Goal: Information Seeking & Learning: Learn about a topic

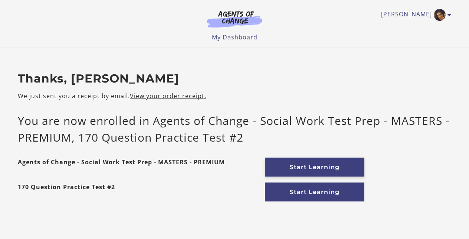
click at [304, 165] on link "Start Learning" at bounding box center [314, 166] width 99 height 19
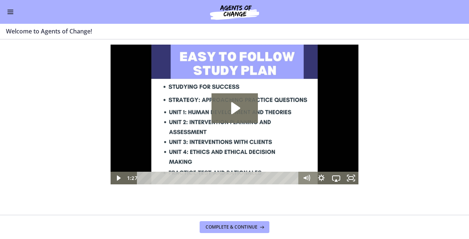
scroll to position [18, 0]
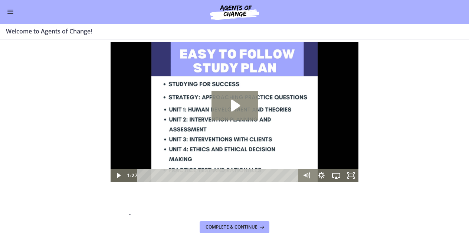
click at [236, 104] on icon "Play Video: c1o6hcmjueu5qasqsu00.mp4" at bounding box center [235, 105] width 9 height 12
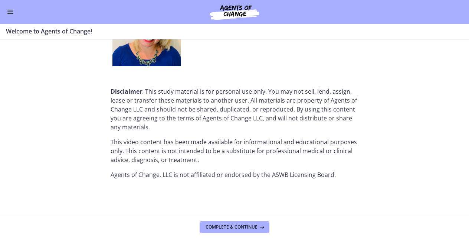
scroll to position [987, 0]
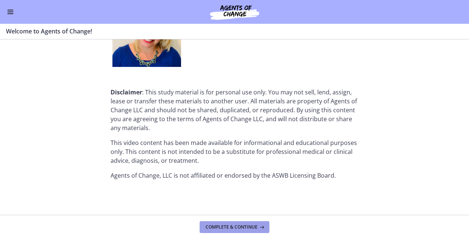
click at [254, 226] on span "Complete & continue" at bounding box center [232, 227] width 52 height 6
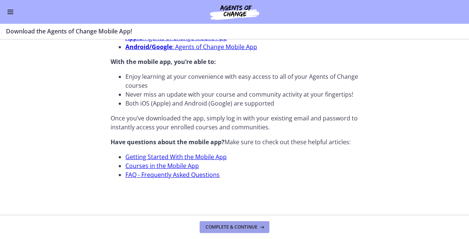
click at [243, 227] on span "Complete & continue" at bounding box center [232, 227] width 52 height 6
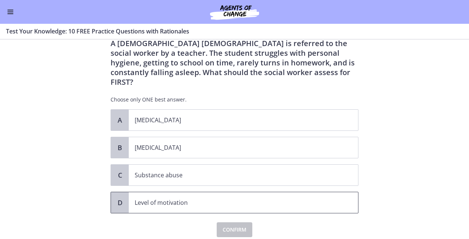
scroll to position [22, 0]
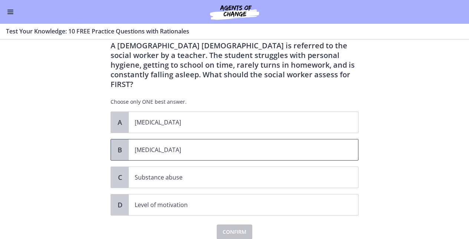
click at [312, 145] on p "[MEDICAL_DATA]" at bounding box center [236, 149] width 203 height 9
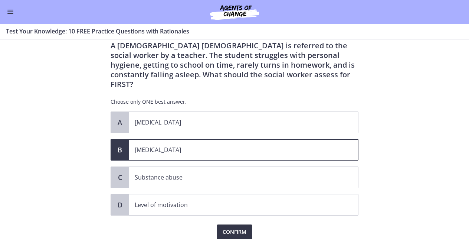
click at [246, 227] on span "Confirm" at bounding box center [235, 231] width 24 height 9
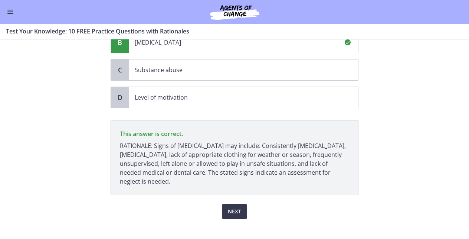
scroll to position [0, 0]
click at [239, 207] on span "Next" at bounding box center [234, 211] width 13 height 9
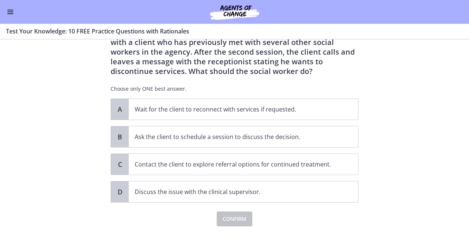
scroll to position [37, 0]
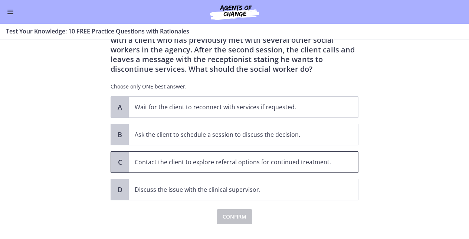
click at [267, 168] on span "Contact the client to explore referral options for continued treatment." at bounding box center [243, 161] width 229 height 21
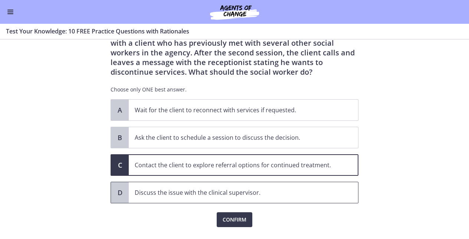
scroll to position [38, 0]
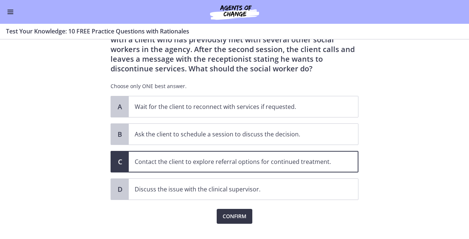
click at [240, 214] on span "Confirm" at bounding box center [235, 215] width 24 height 9
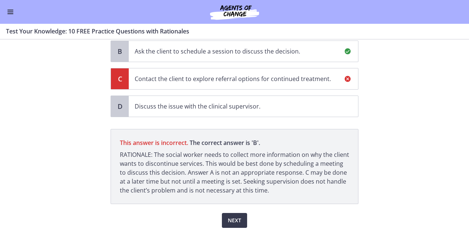
scroll to position [121, 0]
click at [237, 219] on span "Next" at bounding box center [234, 219] width 13 height 9
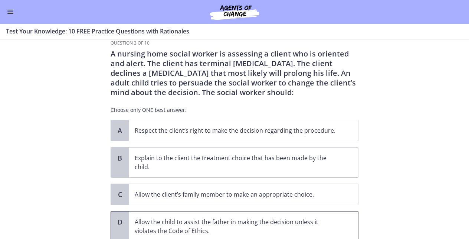
scroll to position [15, 0]
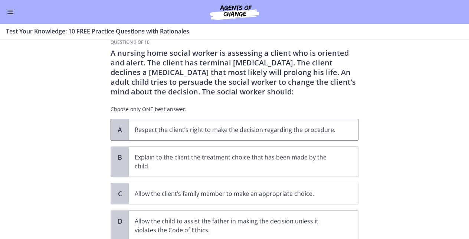
click at [340, 134] on span "Respect the client’s right to make the decision regarding the procedure." at bounding box center [243, 129] width 229 height 21
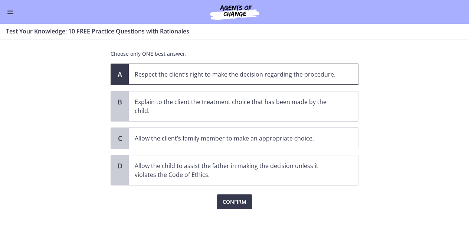
scroll to position [70, 0]
click at [242, 204] on span "Confirm" at bounding box center [235, 201] width 24 height 9
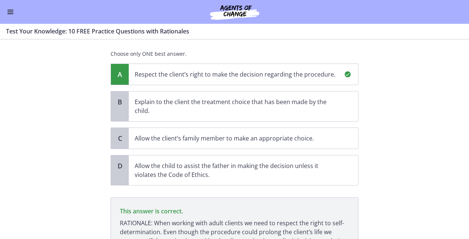
scroll to position [148, 0]
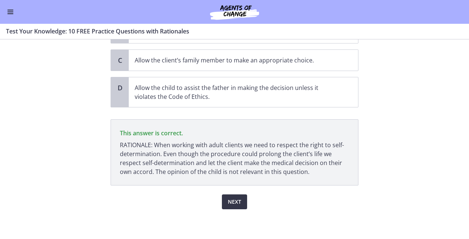
click at [239, 200] on span "Next" at bounding box center [234, 201] width 13 height 9
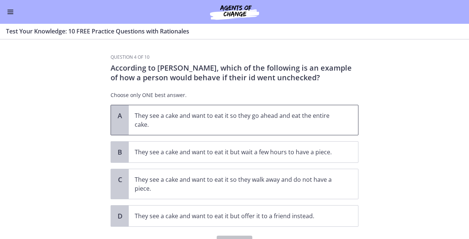
click at [211, 127] on p "They see a cake and want to eat it so they go ahead and eat the entire cake." at bounding box center [236, 120] width 203 height 18
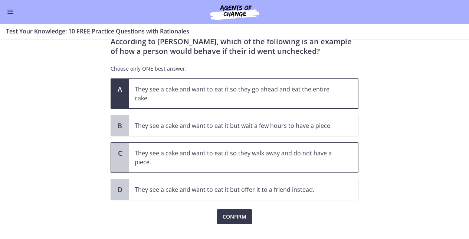
scroll to position [31, 0]
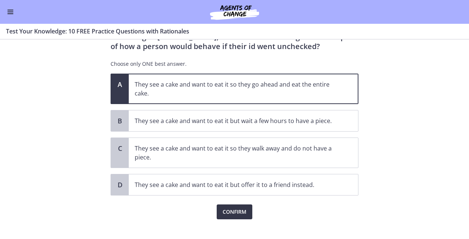
click at [232, 216] on button "Confirm" at bounding box center [235, 211] width 36 height 15
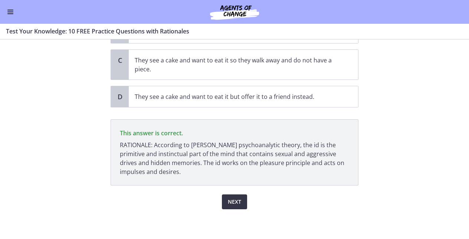
scroll to position [119, 0]
click at [234, 201] on span "Next" at bounding box center [234, 201] width 13 height 9
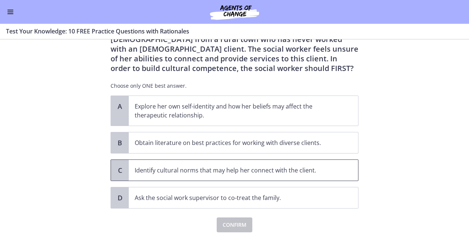
scroll to position [59, 0]
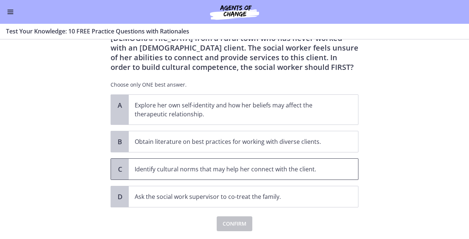
click at [154, 168] on p "Identify cultural norms that may help her connect with the client." at bounding box center [236, 168] width 203 height 9
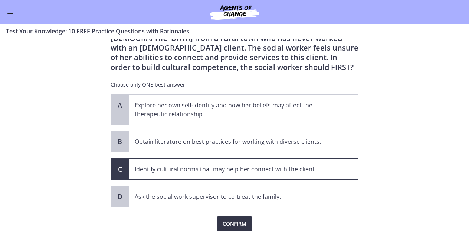
click at [240, 226] on span "Confirm" at bounding box center [235, 223] width 24 height 9
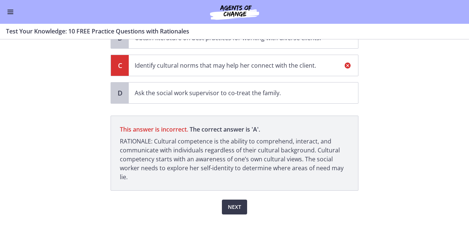
scroll to position [160, 0]
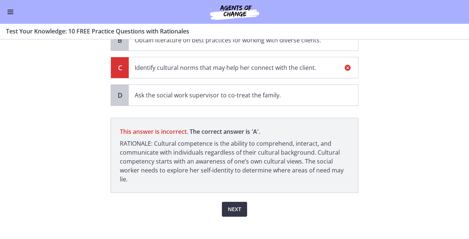
click at [236, 208] on span "Next" at bounding box center [234, 208] width 13 height 9
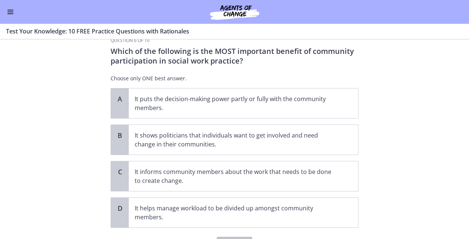
scroll to position [19, 0]
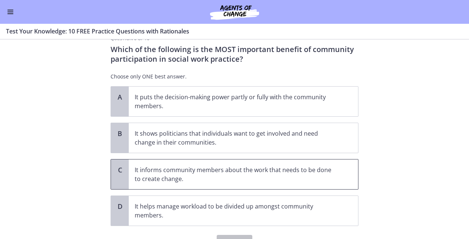
click at [157, 175] on p "It informs community members about the work that needs to be done to create cha…" at bounding box center [236, 174] width 203 height 18
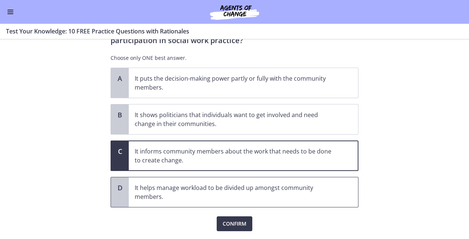
scroll to position [39, 0]
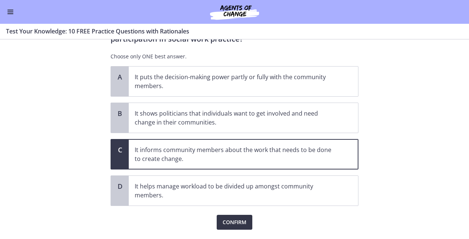
click at [237, 223] on span "Confirm" at bounding box center [235, 221] width 24 height 9
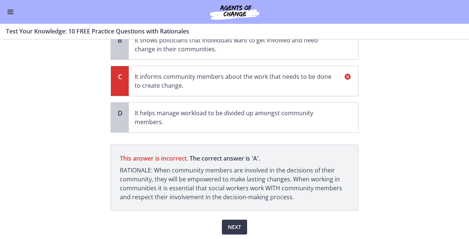
scroll to position [128, 0]
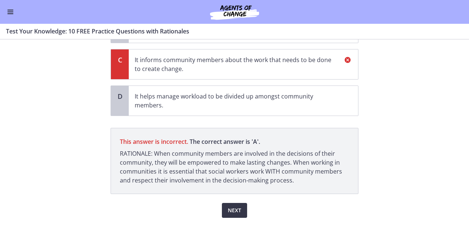
click at [239, 208] on span "Next" at bounding box center [234, 210] width 13 height 9
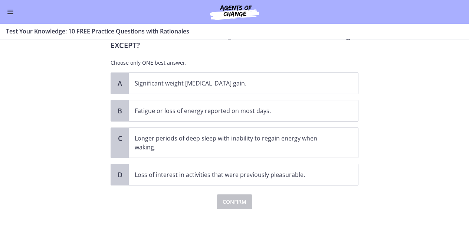
scroll to position [0, 0]
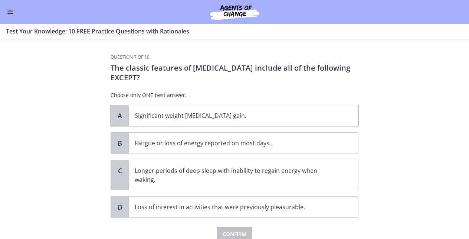
click at [144, 115] on p "Significant weight [MEDICAL_DATA] gain." at bounding box center [236, 115] width 203 height 9
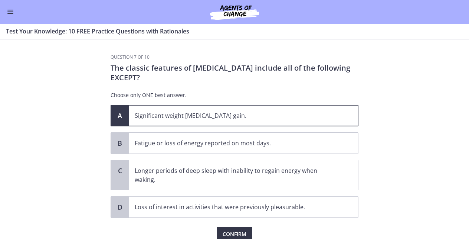
click at [231, 232] on span "Confirm" at bounding box center [235, 233] width 24 height 9
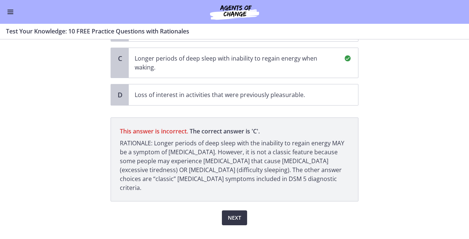
scroll to position [119, 0]
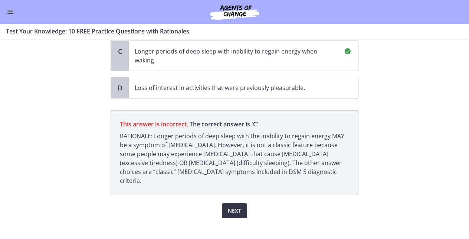
click at [238, 206] on span "Next" at bounding box center [234, 210] width 13 height 9
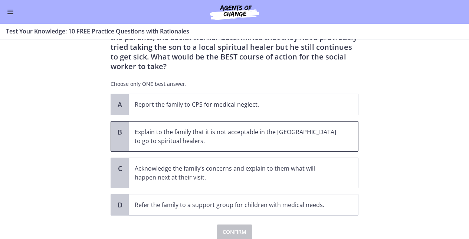
scroll to position [72, 0]
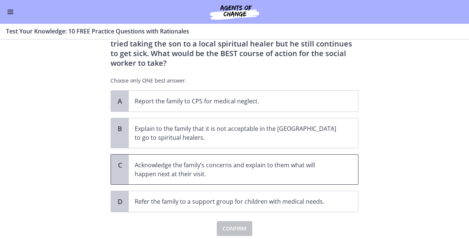
click at [245, 164] on p "Acknowledge the family’s concerns and explain to them what will happen next at …" at bounding box center [236, 169] width 203 height 18
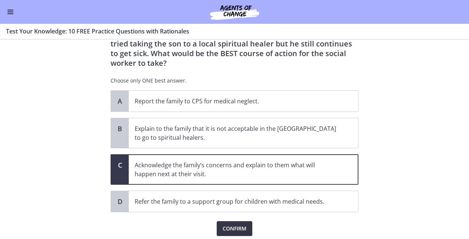
click at [242, 224] on span "Confirm" at bounding box center [235, 228] width 24 height 9
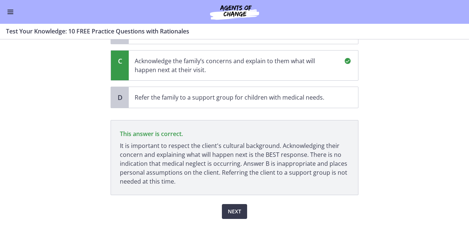
scroll to position [0, 0]
click at [241, 204] on button "Next" at bounding box center [234, 211] width 25 height 15
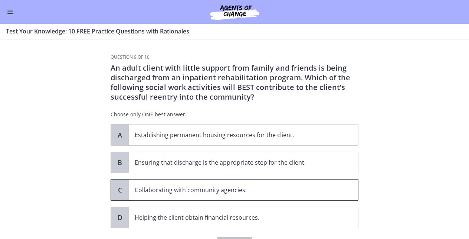
click at [312, 194] on span "Collaborating with community agencies." at bounding box center [243, 189] width 229 height 21
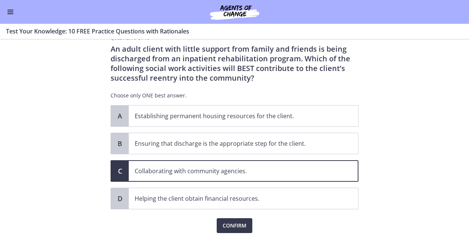
scroll to position [24, 0]
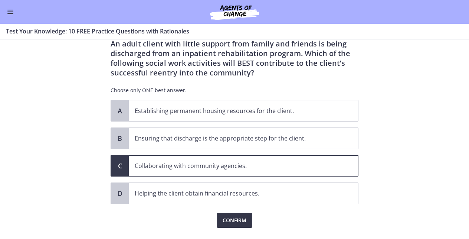
click at [241, 222] on span "Confirm" at bounding box center [235, 220] width 24 height 9
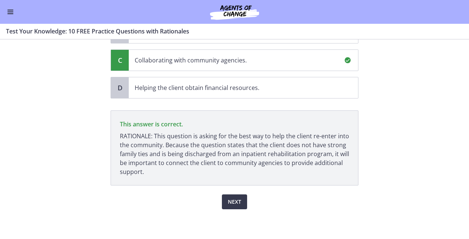
scroll to position [0, 0]
click at [237, 204] on span "Next" at bounding box center [234, 201] width 13 height 9
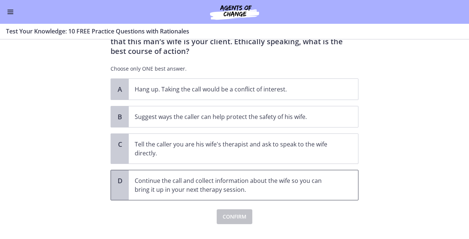
scroll to position [65, 0]
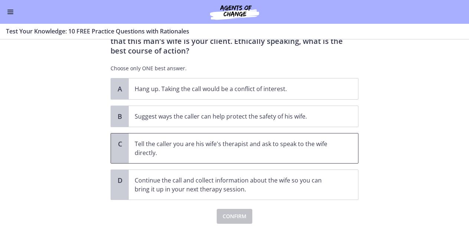
click at [321, 150] on p "Tell the caller you are his wife's therapist and ask to speak to the wife direc…" at bounding box center [236, 148] width 203 height 18
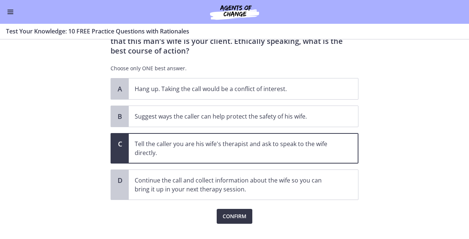
click at [243, 216] on span "Confirm" at bounding box center [235, 215] width 24 height 9
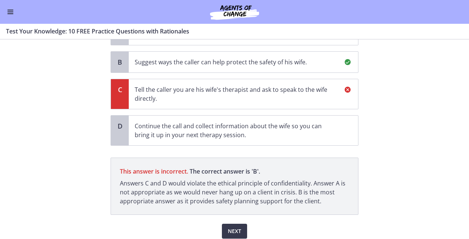
scroll to position [127, 0]
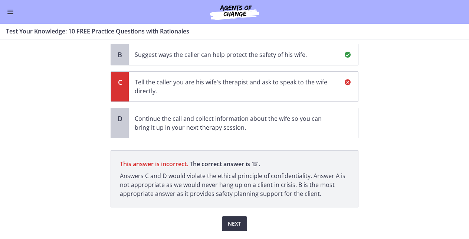
click at [236, 222] on span "Next" at bounding box center [234, 223] width 13 height 9
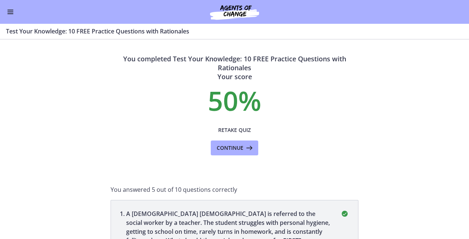
scroll to position [0, 0]
click at [249, 147] on icon at bounding box center [248, 147] width 10 height 9
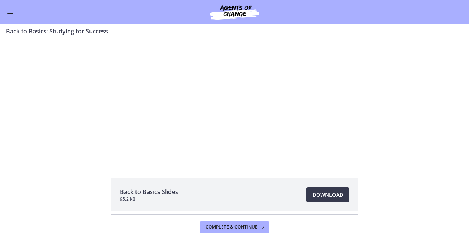
scroll to position [16, 0]
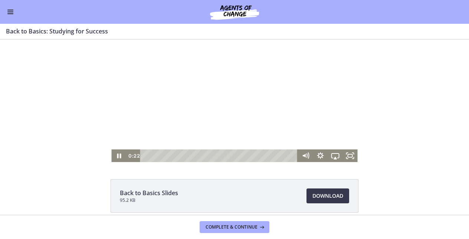
click at [352, 101] on div at bounding box center [234, 92] width 246 height 138
click at [263, 106] on div at bounding box center [234, 92] width 246 height 138
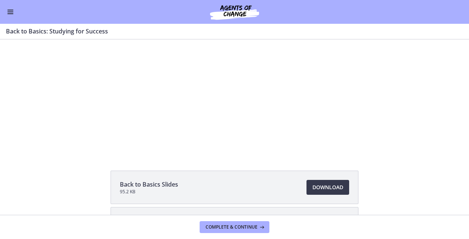
scroll to position [24, 0]
click at [335, 185] on span "Download Opens in a new window" at bounding box center [327, 187] width 31 height 9
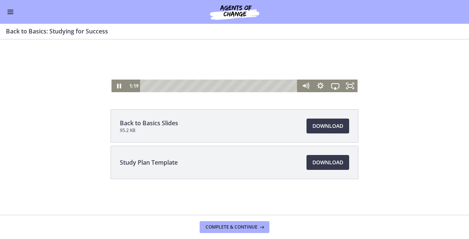
scroll to position [0, 0]
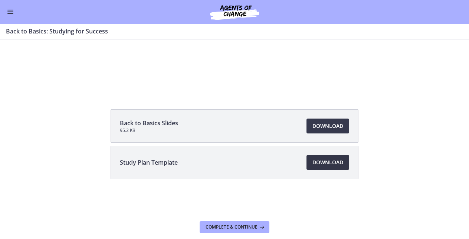
click at [331, 159] on span "Download Opens in a new window" at bounding box center [327, 162] width 31 height 9
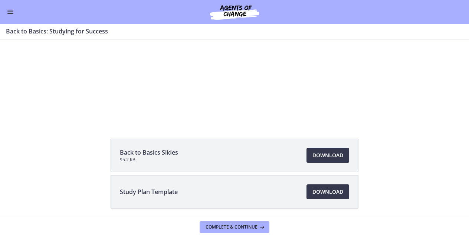
scroll to position [59, 0]
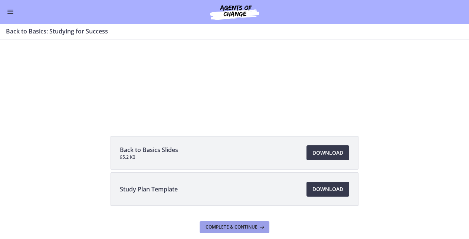
click at [236, 225] on span "Complete & continue" at bounding box center [232, 227] width 52 height 6
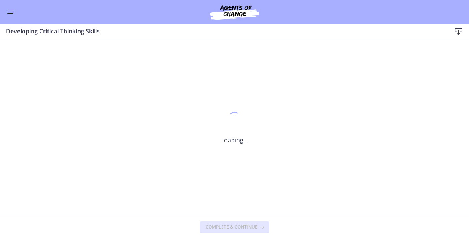
scroll to position [0, 0]
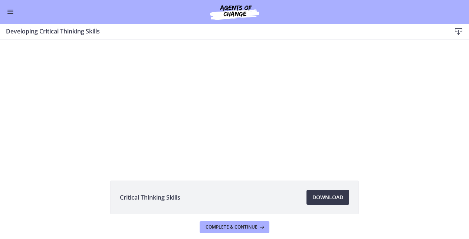
scroll to position [10, 0]
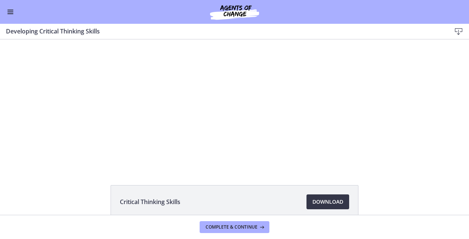
click at [334, 201] on span "Download Opens in a new window" at bounding box center [327, 201] width 31 height 9
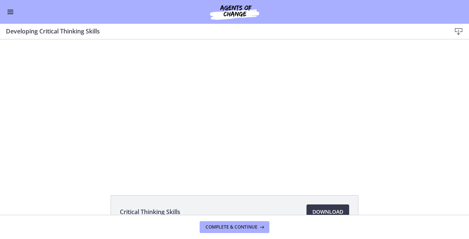
scroll to position [0, 0]
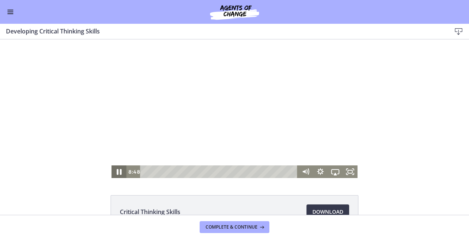
click at [119, 171] on icon "Pause" at bounding box center [119, 171] width 18 height 15
click at [119, 173] on icon "Play Video" at bounding box center [120, 171] width 4 height 5
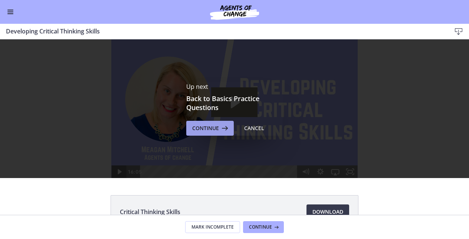
click at [218, 128] on span "Continue" at bounding box center [205, 128] width 27 height 9
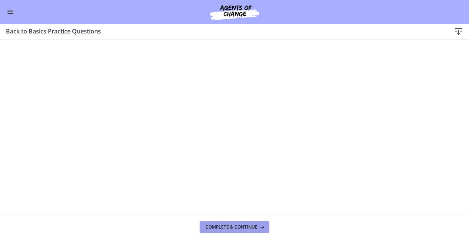
click at [239, 224] on span "Complete & continue" at bounding box center [232, 227] width 52 height 6
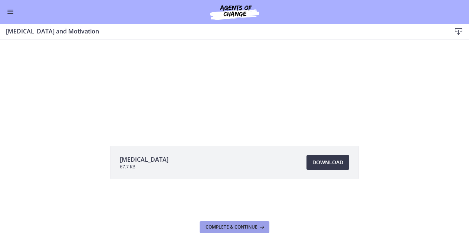
click at [215, 228] on span "Complete & continue" at bounding box center [232, 227] width 52 height 6
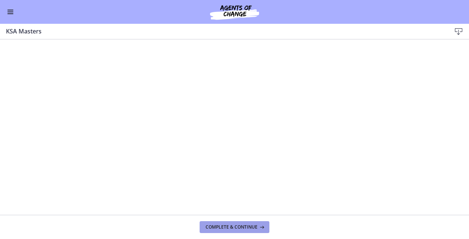
click at [234, 227] on span "Complete & continue" at bounding box center [232, 227] width 52 height 6
click at [242, 227] on span "Complete & continue" at bounding box center [232, 227] width 52 height 6
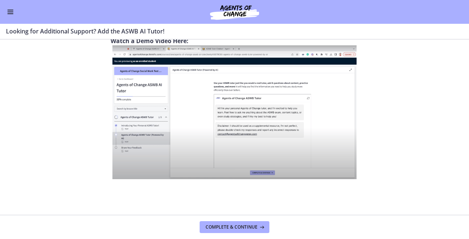
scroll to position [326, 0]
click at [258, 223] on button "Complete & continue" at bounding box center [235, 227] width 70 height 12
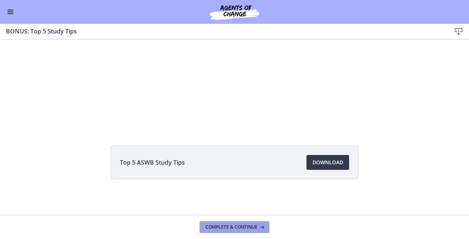
click at [253, 225] on span "Complete & continue" at bounding box center [232, 227] width 52 height 6
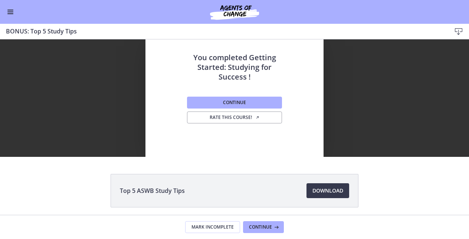
scroll to position [21, 0]
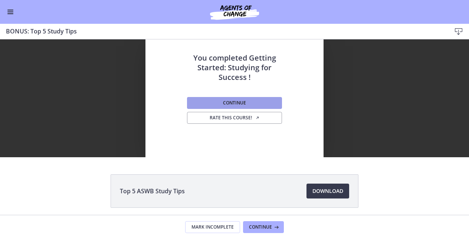
click at [273, 98] on button "Continue" at bounding box center [234, 103] width 95 height 12
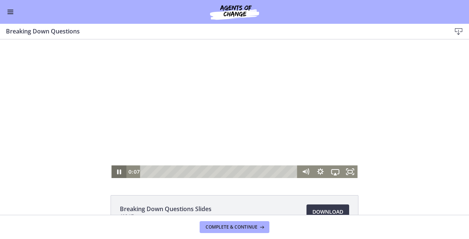
click at [119, 171] on icon "Pause" at bounding box center [118, 171] width 15 height 13
